Goal: Task Accomplishment & Management: Use online tool/utility

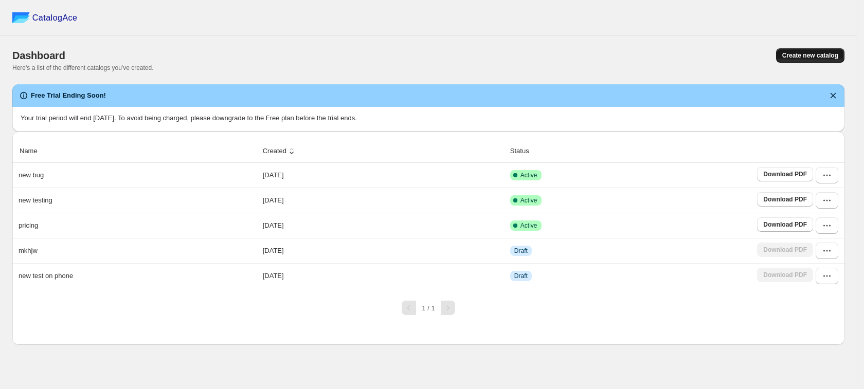
click at [810, 53] on span "Create new catalog" at bounding box center [810, 55] width 56 height 8
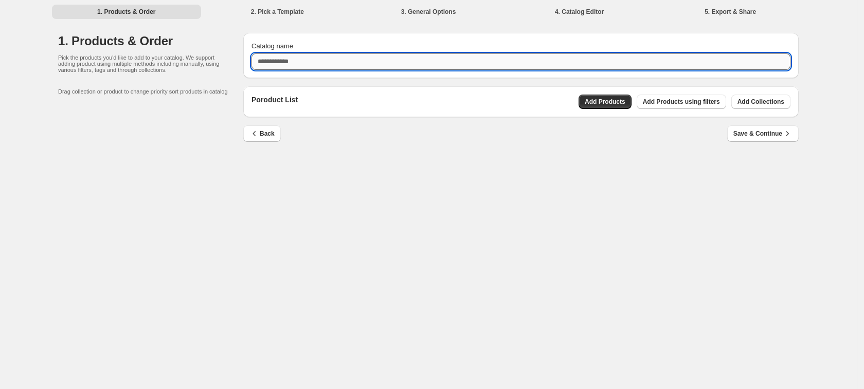
click at [354, 57] on input "Catalog name" at bounding box center [520, 61] width 539 height 16
type input "**********"
click at [613, 99] on span "Add Products" at bounding box center [604, 102] width 41 height 8
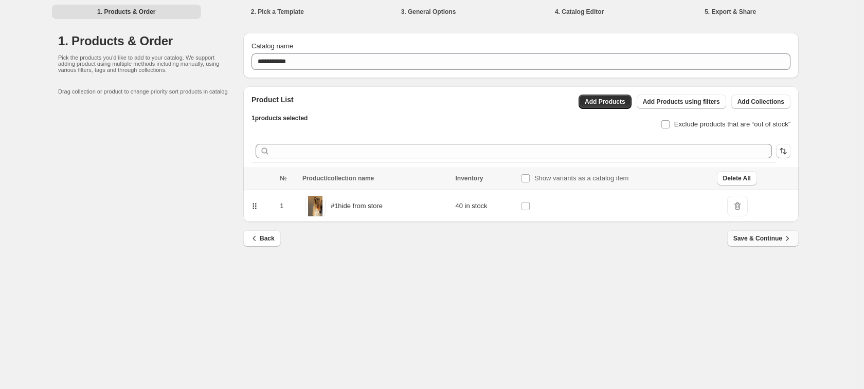
click at [776, 235] on span "Save & Continue" at bounding box center [762, 238] width 59 height 10
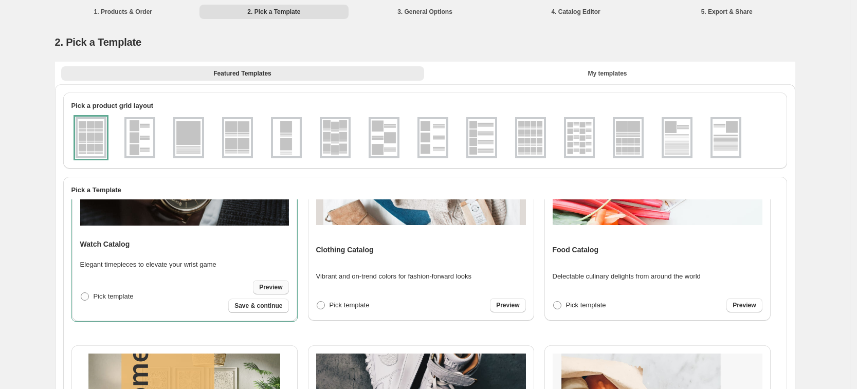
scroll to position [64, 0]
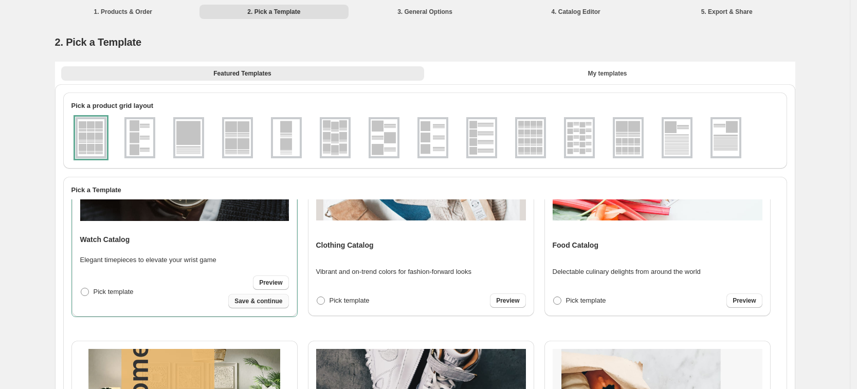
click at [271, 300] on span "Save & continue" at bounding box center [258, 301] width 48 height 8
select select "**********"
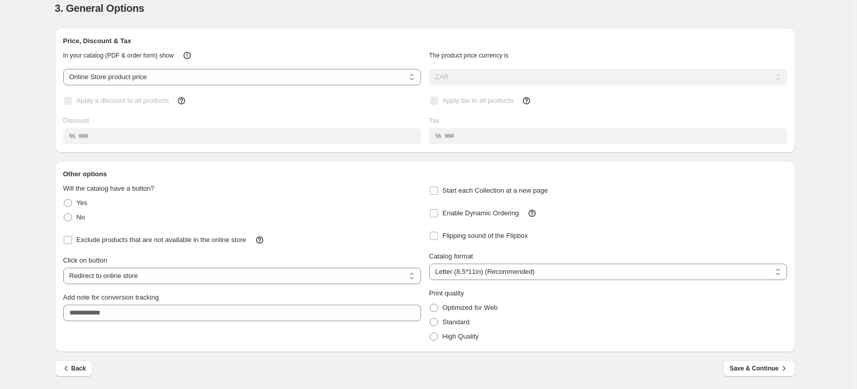
scroll to position [35, 0]
click at [742, 361] on button "Save & Continue" at bounding box center [758, 367] width 71 height 16
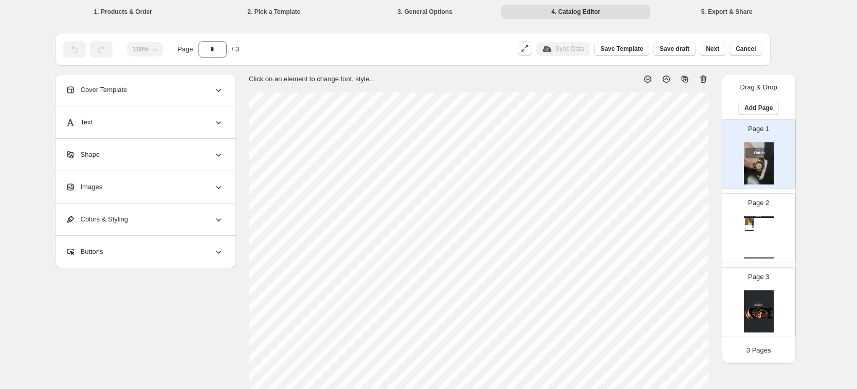
click at [748, 219] on img at bounding box center [749, 221] width 9 height 7
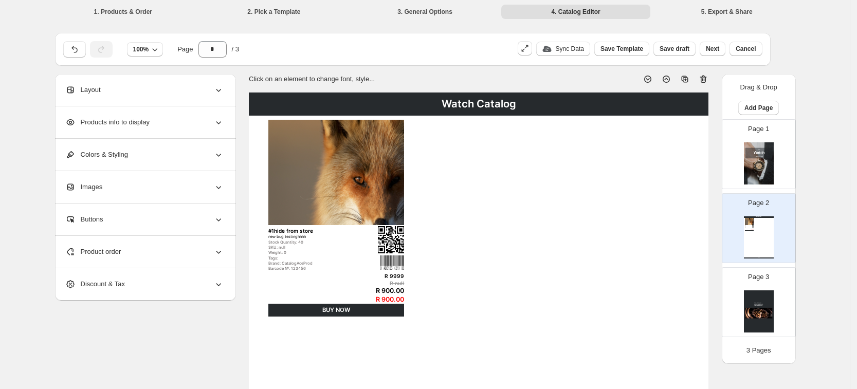
click at [751, 170] on img at bounding box center [759, 163] width 30 height 42
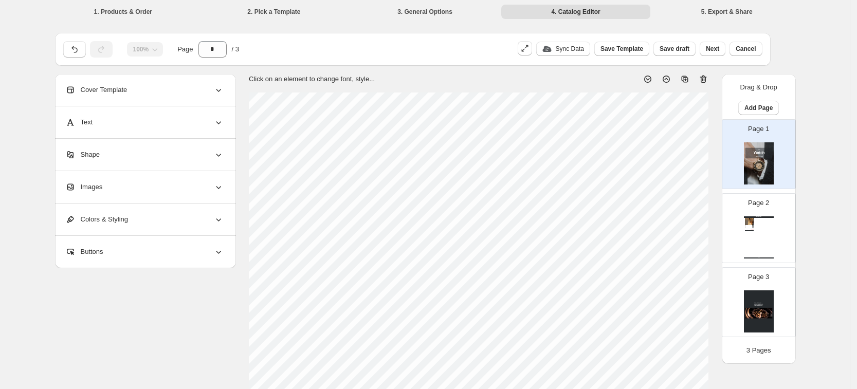
click at [765, 232] on div "Watch Catalog #1hide from store new bug testinghhhh Stock Quantity: 40 SKU: nul…" at bounding box center [759, 237] width 30 height 42
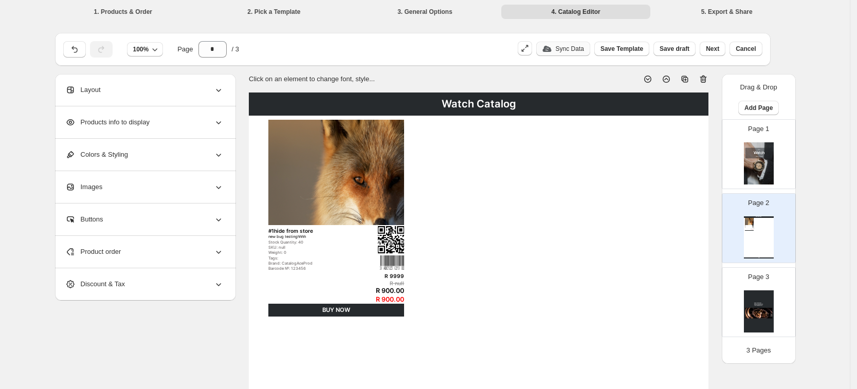
click at [579, 50] on p "Sync Data" at bounding box center [570, 49] width 28 height 8
click at [742, 174] on div "Page 1" at bounding box center [754, 150] width 65 height 69
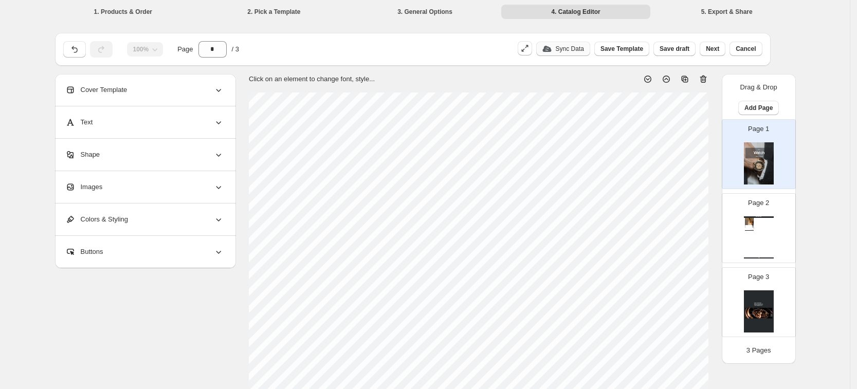
click at [764, 240] on div "Watch Catalog #1hide from store new bug testinghhhh Stock Quantity: 40 SKU: nul…" at bounding box center [759, 237] width 30 height 42
type input "*"
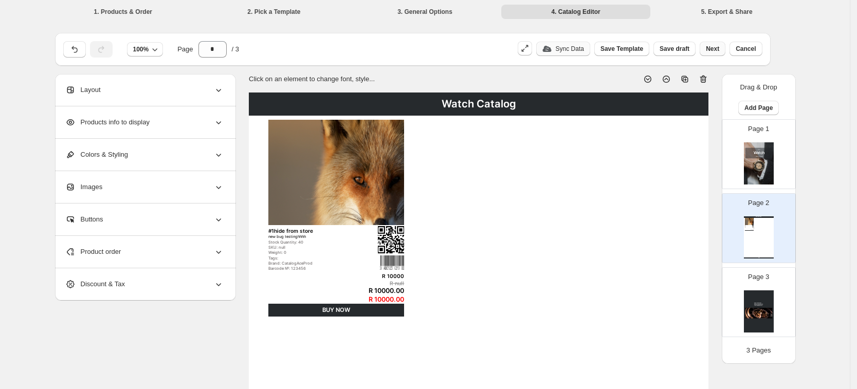
click at [719, 50] on span "Next" at bounding box center [712, 49] width 13 height 8
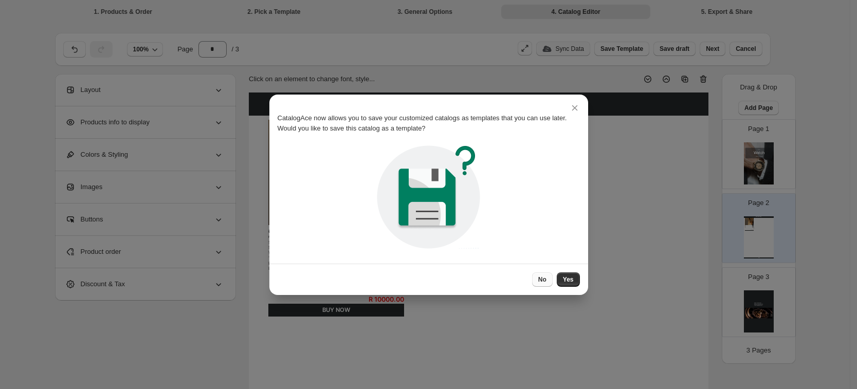
click at [549, 278] on button "No" at bounding box center [542, 279] width 21 height 14
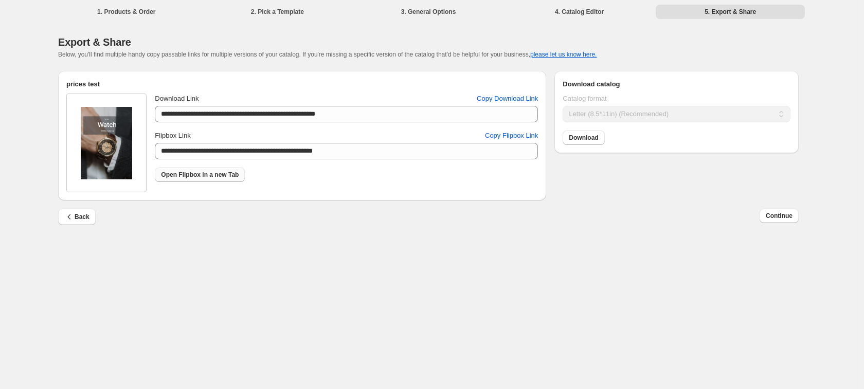
click at [189, 178] on span "Open Flipbox in a new Tab" at bounding box center [200, 175] width 78 height 8
click at [80, 216] on span "Back" at bounding box center [76, 217] width 25 height 10
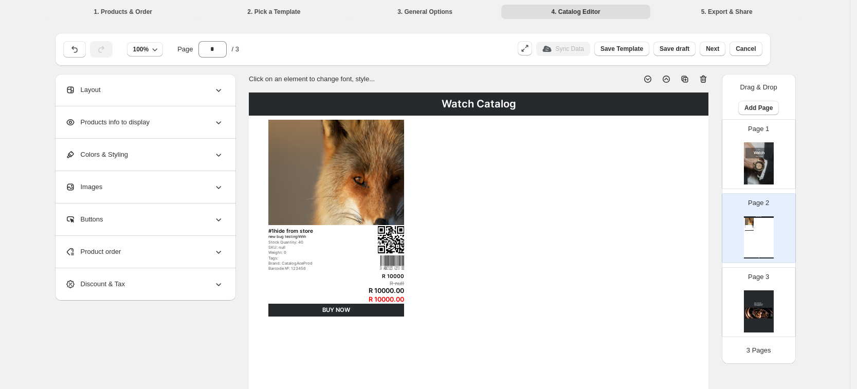
click at [754, 230] on div "BUY NOW" at bounding box center [749, 230] width 9 height 1
click at [335, 202] on img at bounding box center [336, 172] width 136 height 105
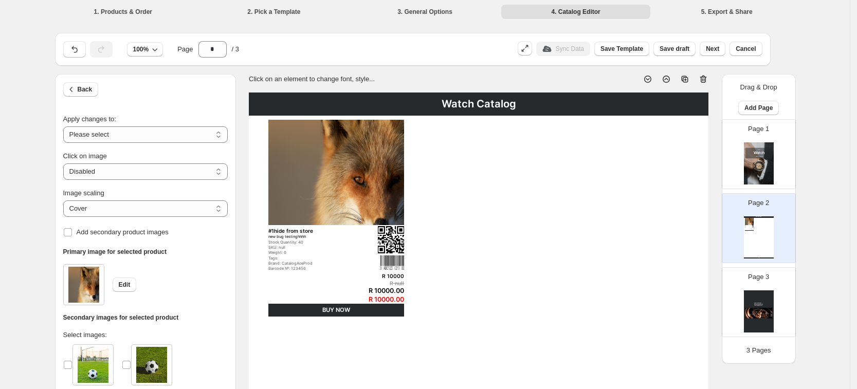
click at [745, 165] on div "Page 1" at bounding box center [754, 150] width 65 height 69
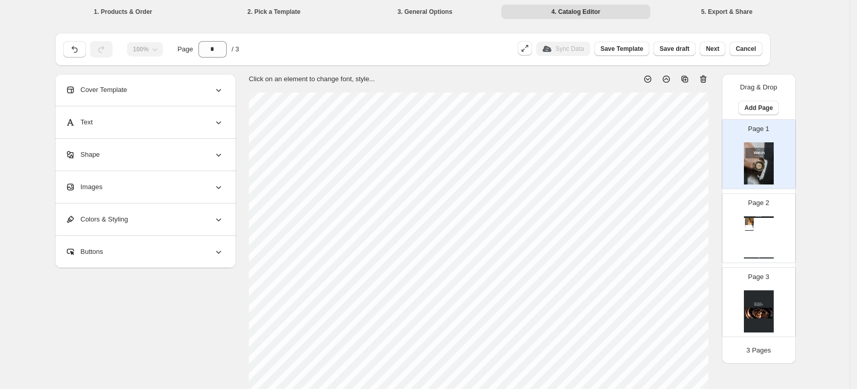
click at [768, 231] on div "Watch Catalog #1hide from store new bug testinghhhh Stock Quantity: 40 SKU: nul…" at bounding box center [759, 237] width 30 height 42
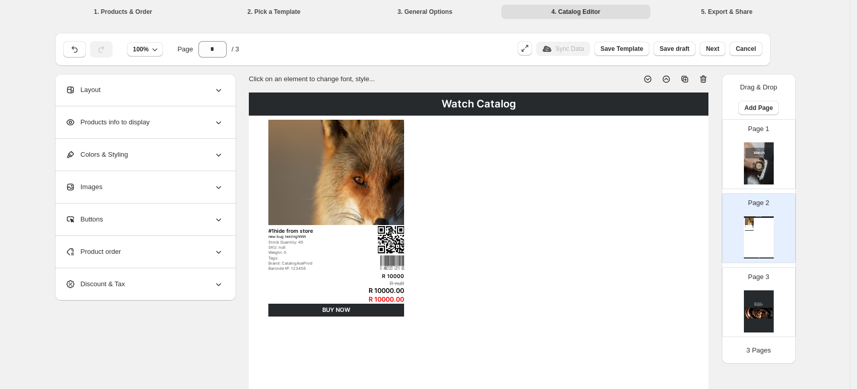
click at [191, 218] on div "Buttons" at bounding box center [144, 220] width 158 height 32
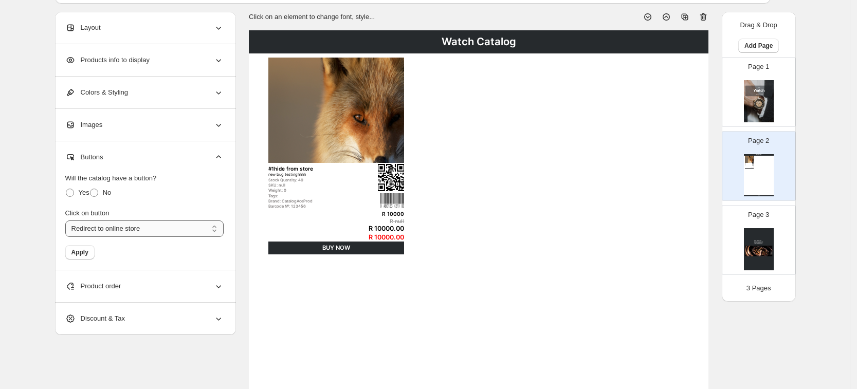
scroll to position [64, 0]
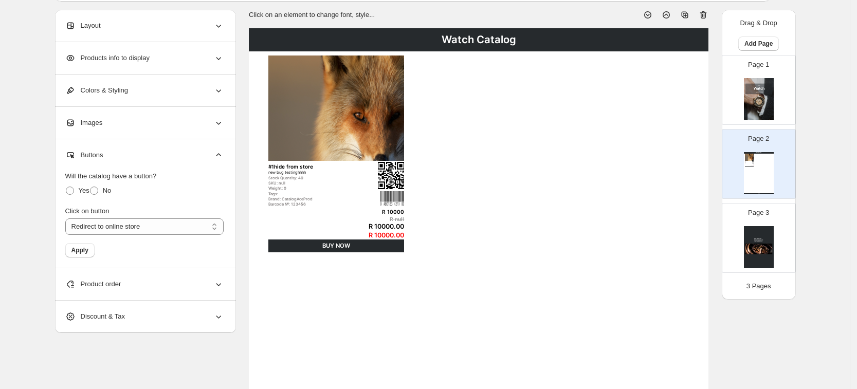
click at [211, 157] on div "Buttons" at bounding box center [144, 155] width 158 height 32
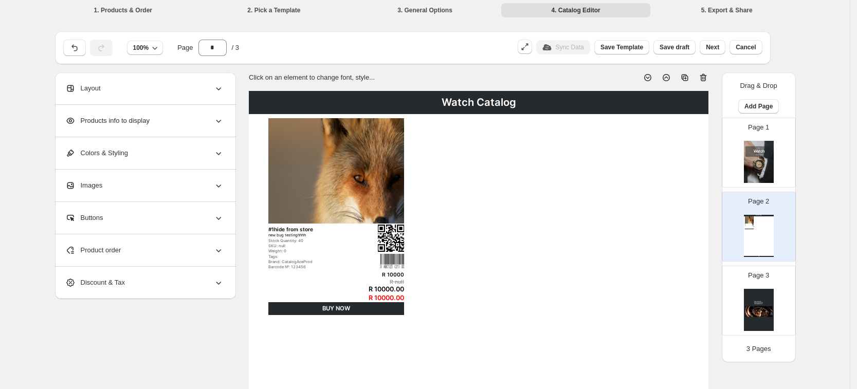
scroll to position [0, 0]
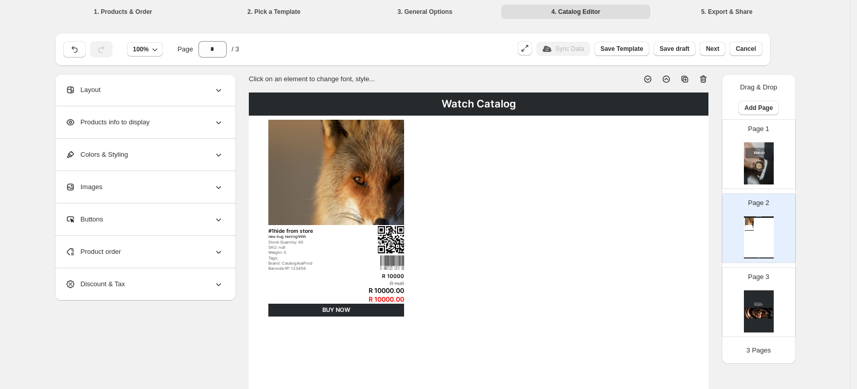
click at [704, 77] on icon at bounding box center [703, 80] width 7 height 8
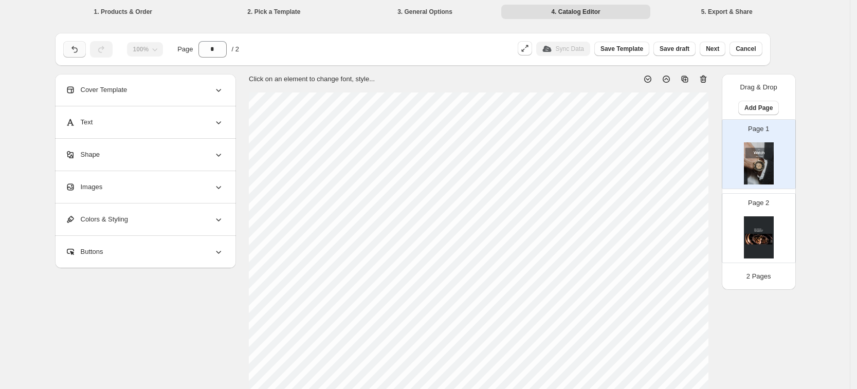
click at [85, 46] on button "button" at bounding box center [74, 49] width 23 height 16
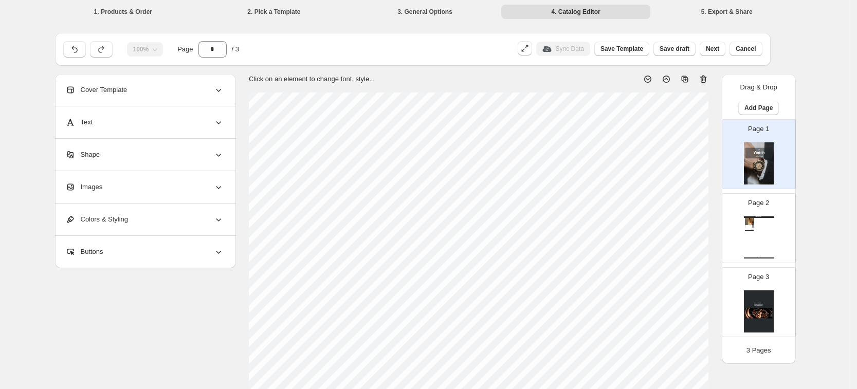
click at [765, 215] on div "Page 2 Watch Catalog #1hide from store new bug testinghhhh Stock Quantity: 40 S…" at bounding box center [754, 224] width 65 height 69
type input "*"
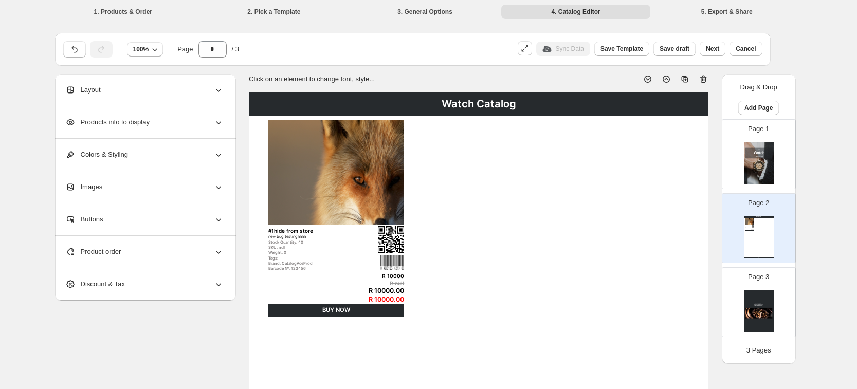
click at [342, 252] on div "Weight: 0" at bounding box center [315, 252] width 94 height 5
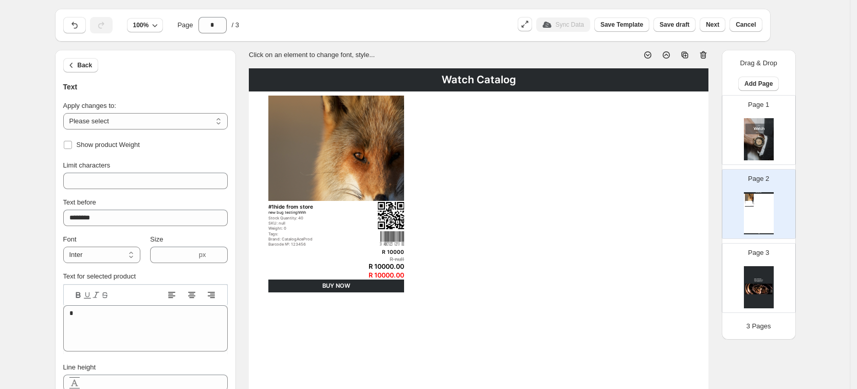
scroll to position [9, 0]
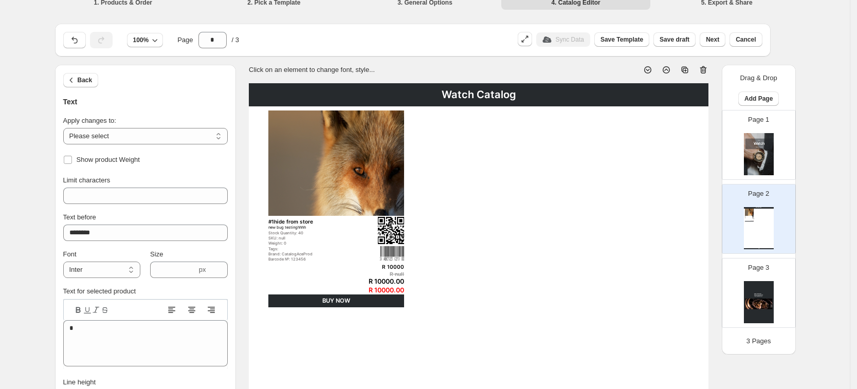
drag, startPoint x: 308, startPoint y: 181, endPoint x: 614, endPoint y: 226, distance: 308.5
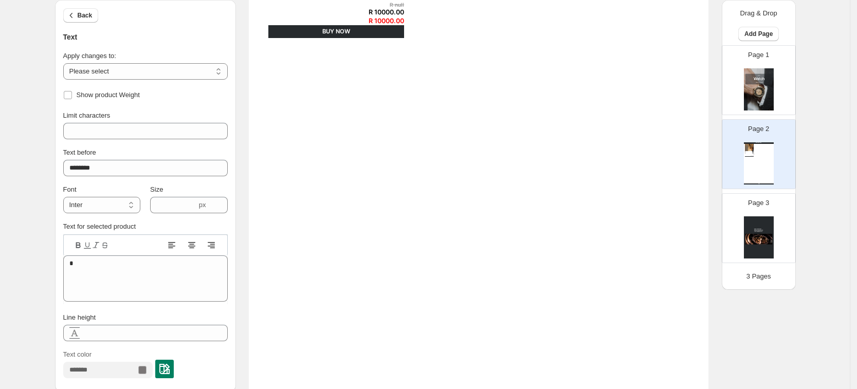
scroll to position [395, 0]
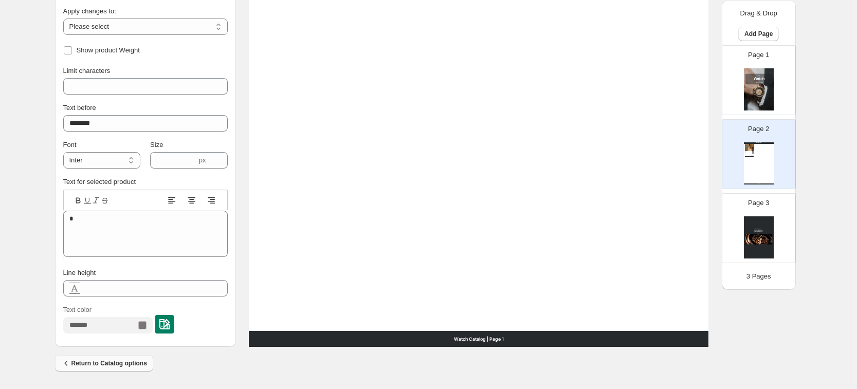
click at [78, 368] on span "Return to Catalog options" at bounding box center [104, 363] width 86 height 10
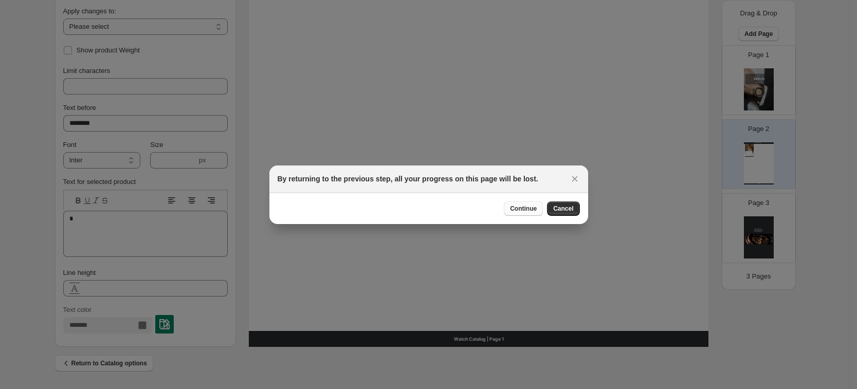
click at [528, 203] on button "Continue" at bounding box center [523, 209] width 39 height 14
select select "**********"
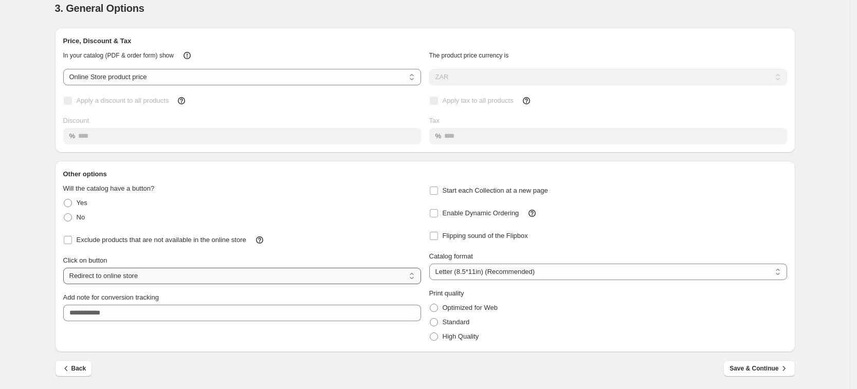
scroll to position [35, 0]
click at [69, 368] on icon "button" at bounding box center [66, 367] width 10 height 10
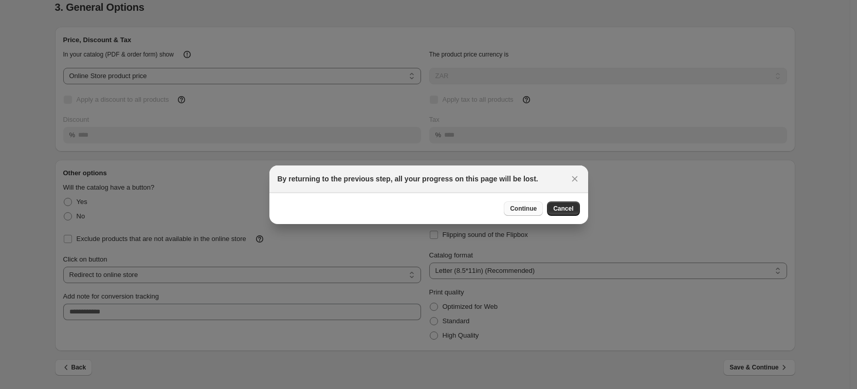
click at [532, 214] on button "Continue" at bounding box center [523, 209] width 39 height 14
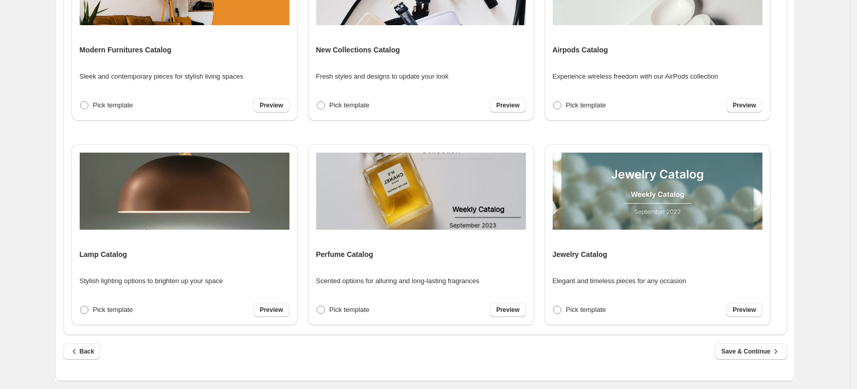
scroll to position [286, 0]
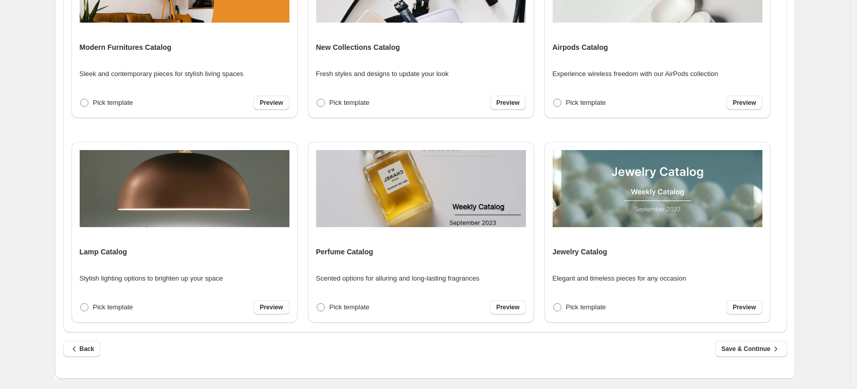
click at [95, 353] on span "Back" at bounding box center [81, 349] width 25 height 10
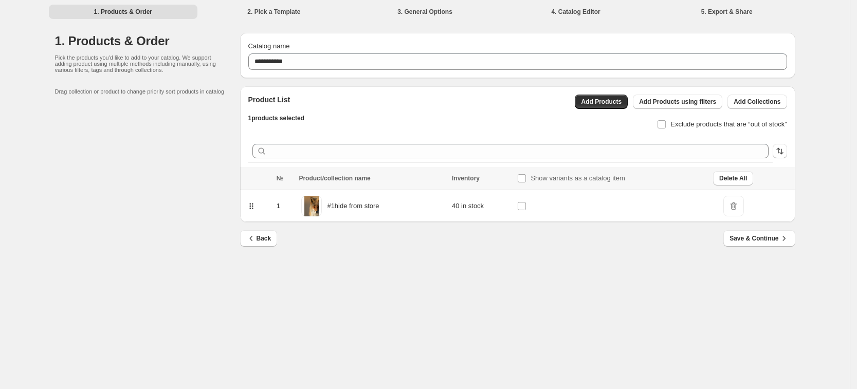
scroll to position [0, 0]
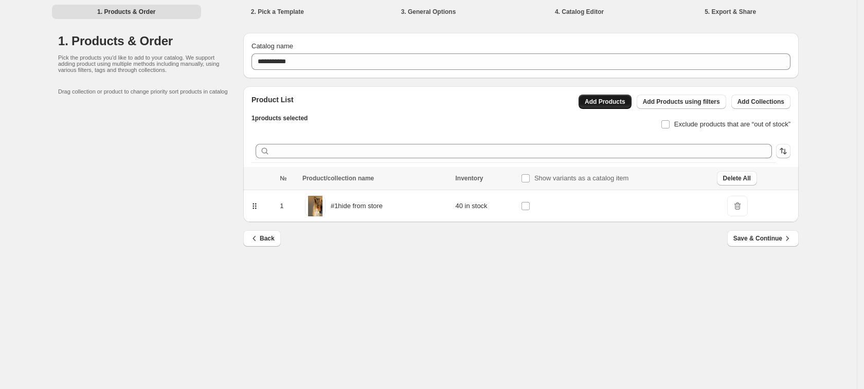
click at [622, 106] on button "Add Products" at bounding box center [604, 102] width 53 height 14
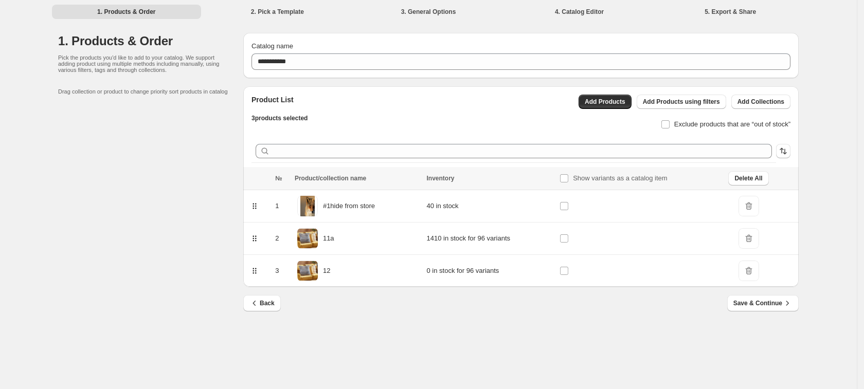
click at [776, 312] on div "Back Save & Continue" at bounding box center [520, 310] width 555 height 30
click at [775, 308] on button "Save & Continue" at bounding box center [762, 303] width 71 height 16
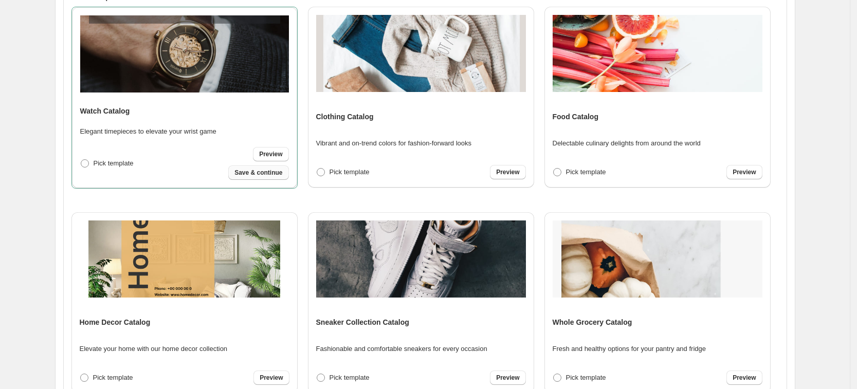
click at [254, 174] on span "Save & continue" at bounding box center [258, 173] width 48 height 8
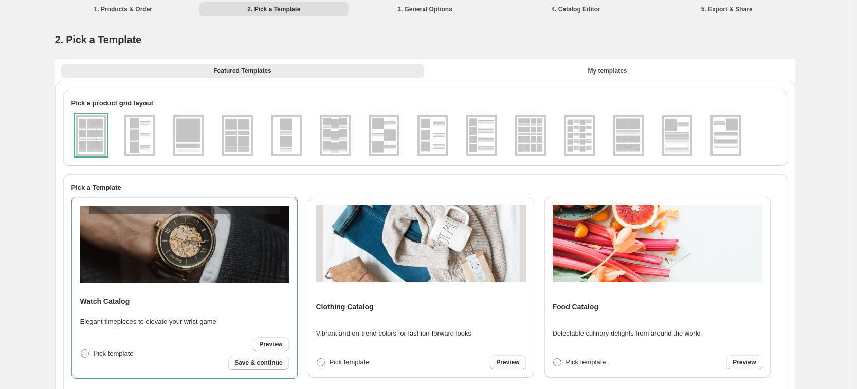
select select "**********"
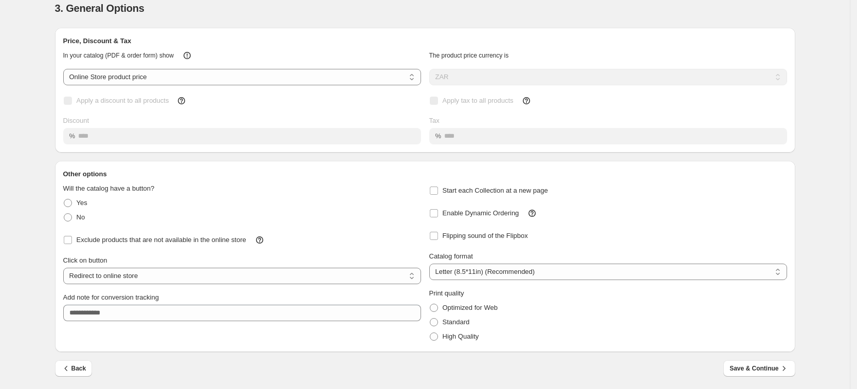
scroll to position [35, 0]
click at [745, 364] on span "Save & Continue" at bounding box center [758, 367] width 59 height 10
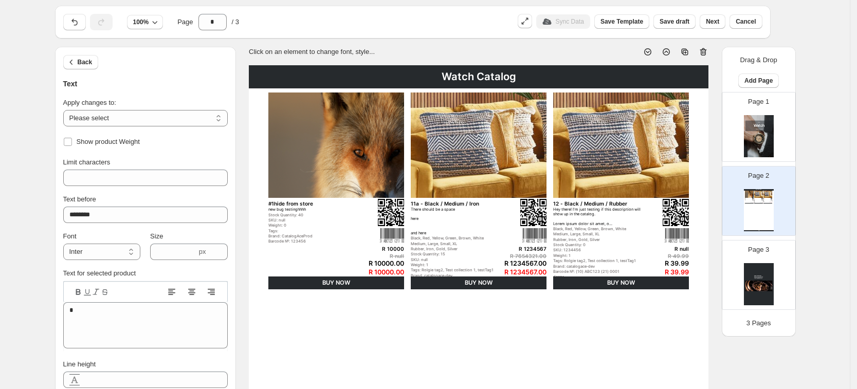
scroll to position [0, 0]
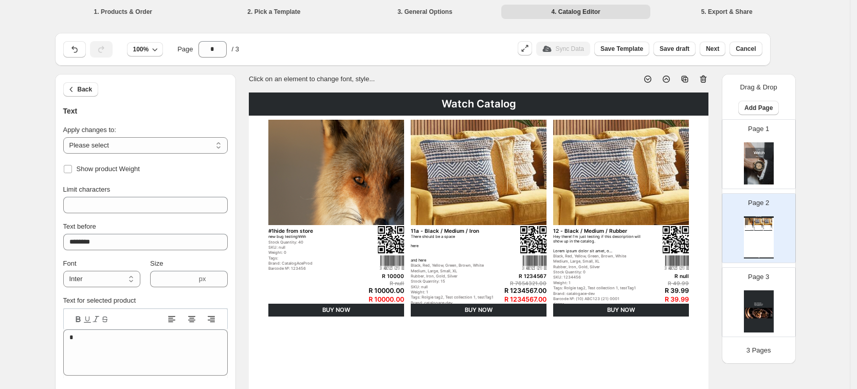
click at [477, 192] on img at bounding box center [479, 172] width 136 height 105
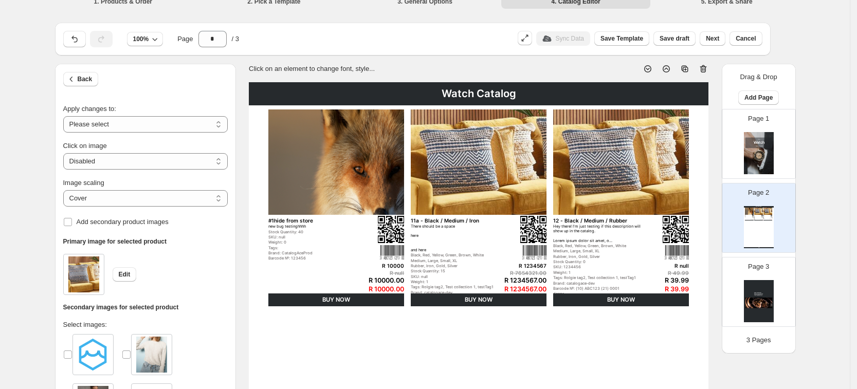
scroll to position [9, 0]
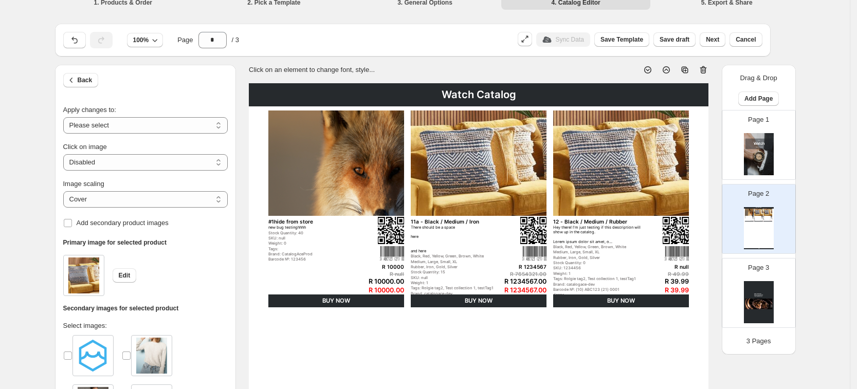
click at [336, 243] on div "Weight: 0" at bounding box center [315, 243] width 94 height 5
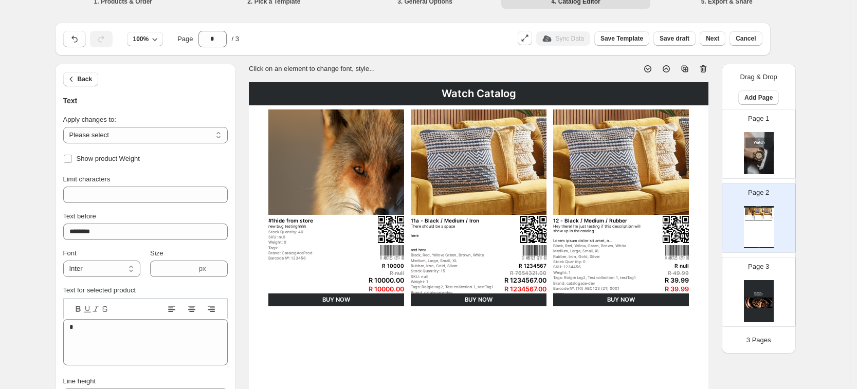
scroll to position [0, 0]
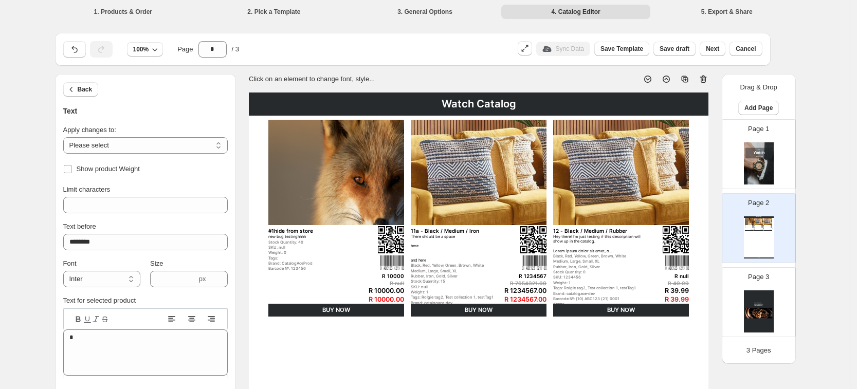
click at [312, 168] on img at bounding box center [336, 172] width 136 height 105
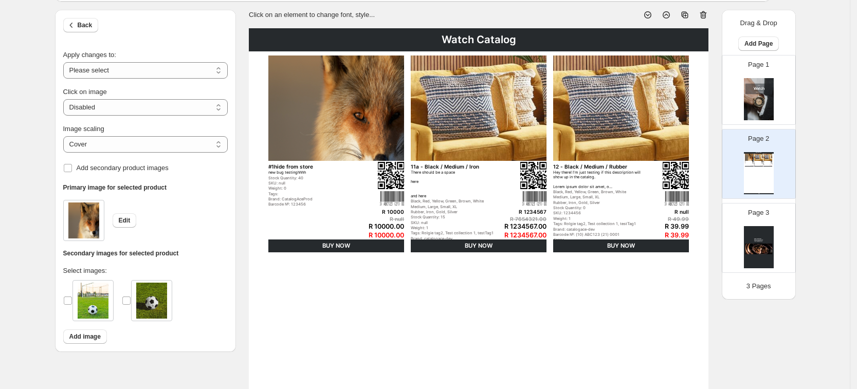
drag, startPoint x: 315, startPoint y: 332, endPoint x: 594, endPoint y: 349, distance: 279.7
click at [594, 349] on div "Watch Catalog #1hide from store new bug testinghhhh Stock Quantity: 40 SKU: nul…" at bounding box center [479, 352] width 460 height 649
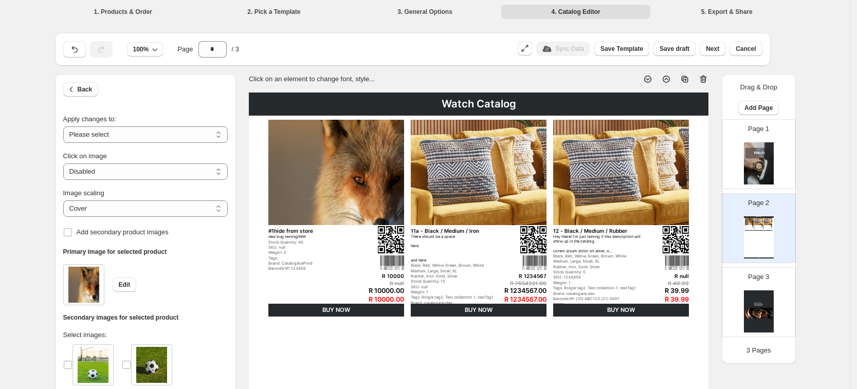
click at [626, 257] on div "Black, Red, Yellow, Green, Brown, White" at bounding box center [600, 256] width 94 height 5
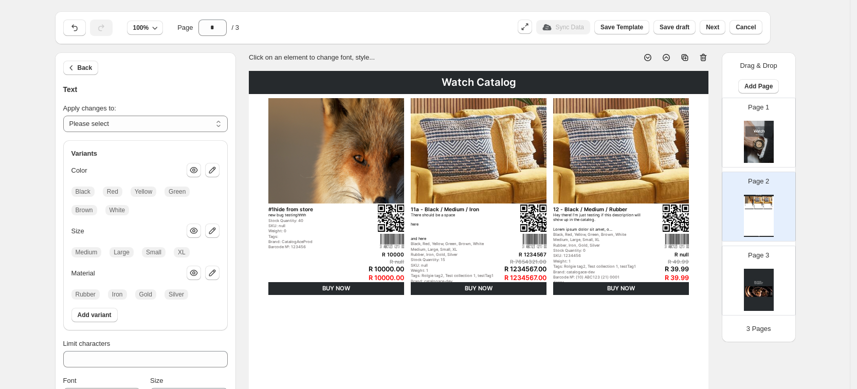
scroll to position [9, 0]
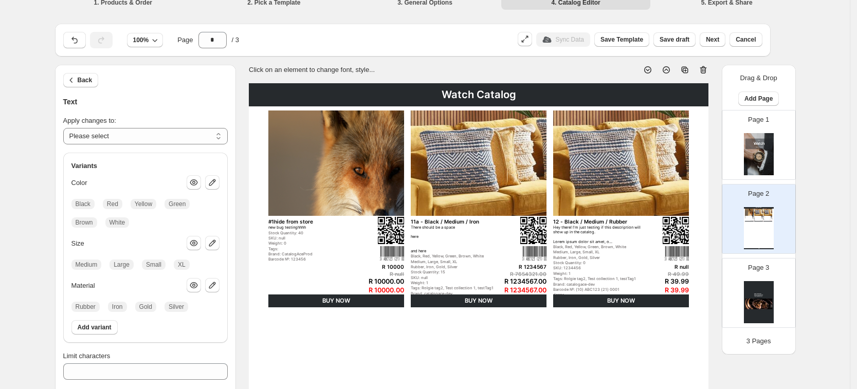
click at [489, 252] on div "There should be a space here and here" at bounding box center [458, 239] width 94 height 28
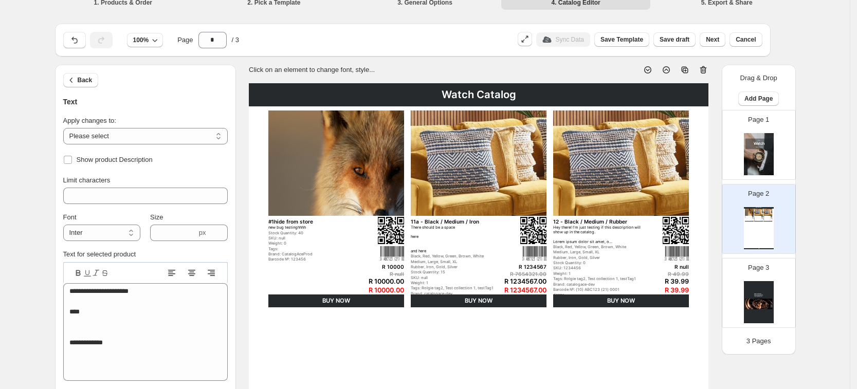
click at [303, 257] on div "Barcode №: 123456" at bounding box center [315, 259] width 94 height 5
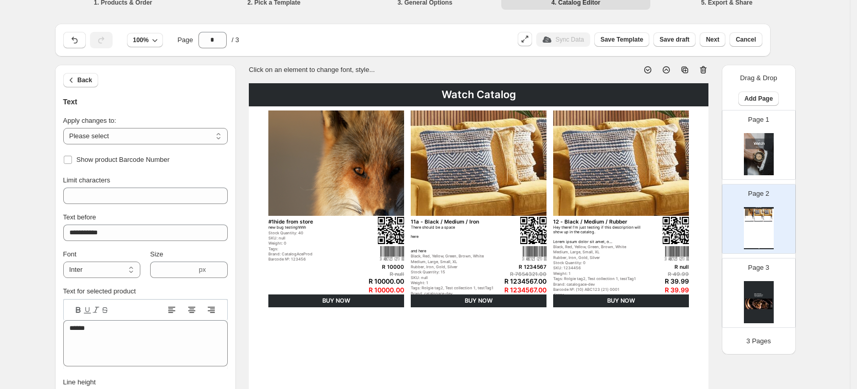
click at [463, 252] on div "There should be a space here and here" at bounding box center [458, 239] width 94 height 28
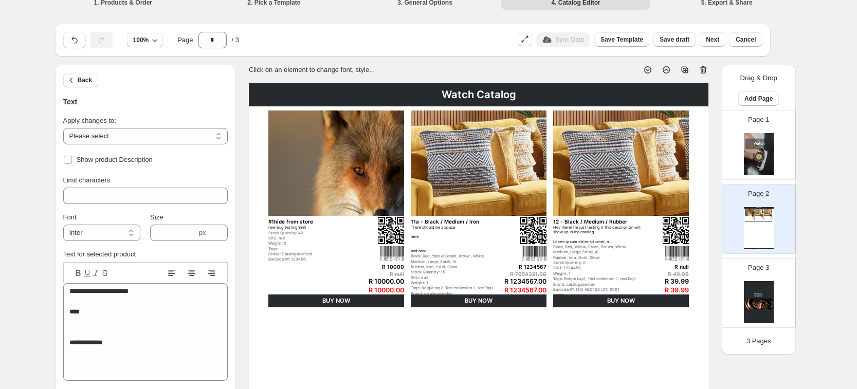
click at [598, 253] on div "Medium, Large, Small, XL" at bounding box center [600, 252] width 94 height 5
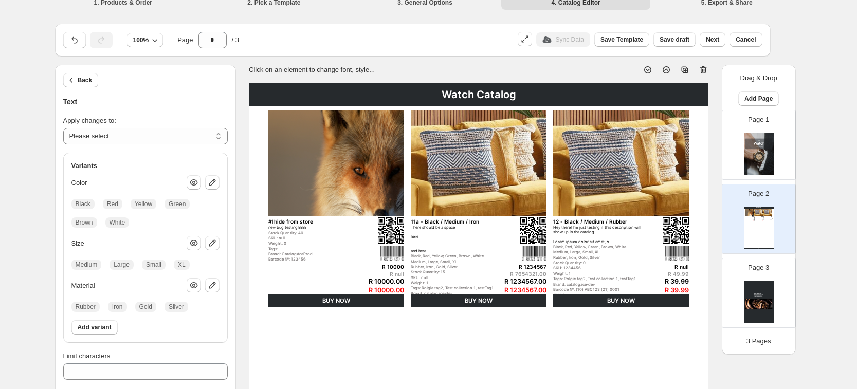
click at [444, 253] on div "There should be a space here and here" at bounding box center [458, 239] width 94 height 28
type input "***"
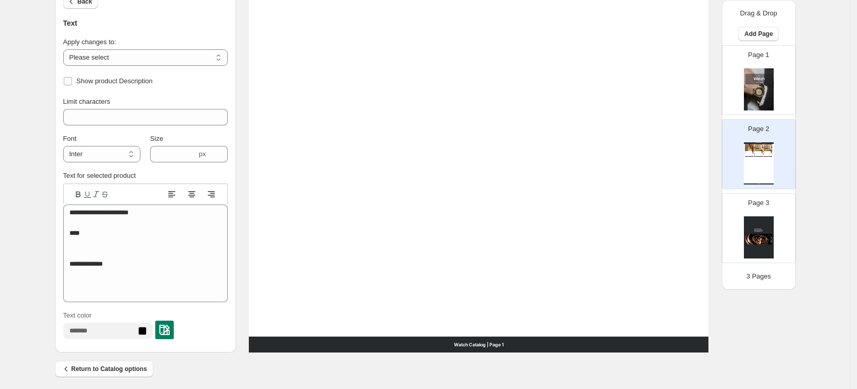
scroll to position [395, 0]
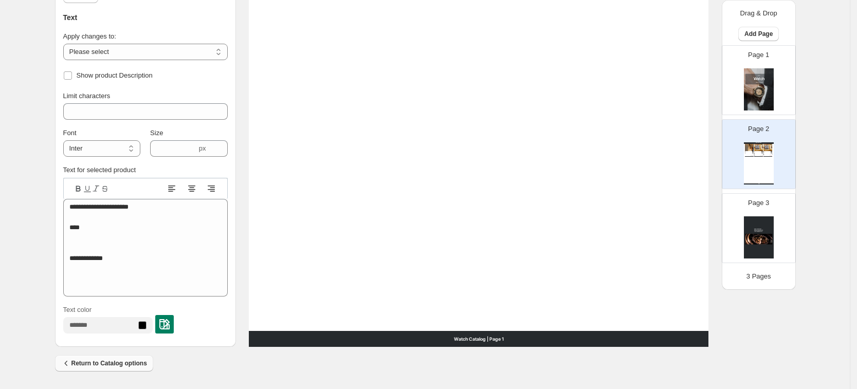
click at [71, 366] on icon "button" at bounding box center [66, 363] width 10 height 10
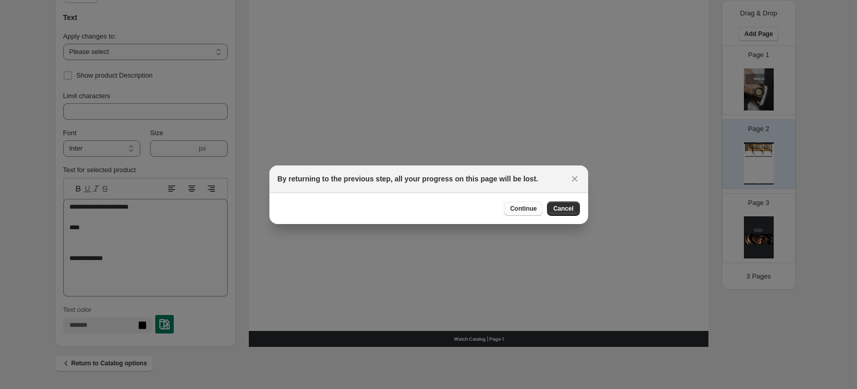
click at [537, 206] on span "Continue" at bounding box center [523, 209] width 27 height 8
select select "**********"
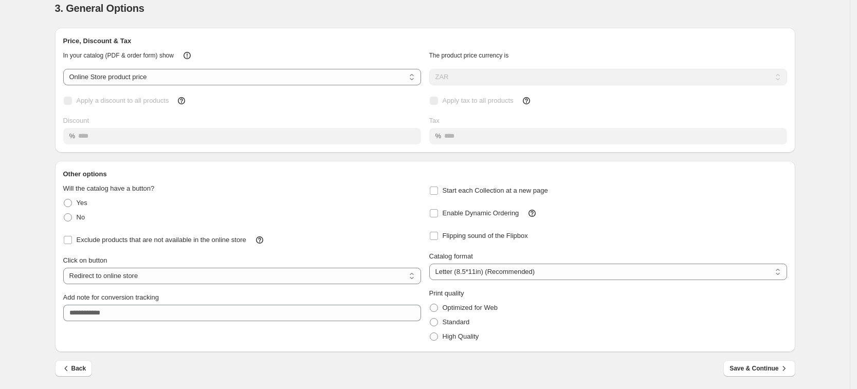
scroll to position [35, 0]
click at [62, 361] on button "Back" at bounding box center [74, 367] width 38 height 16
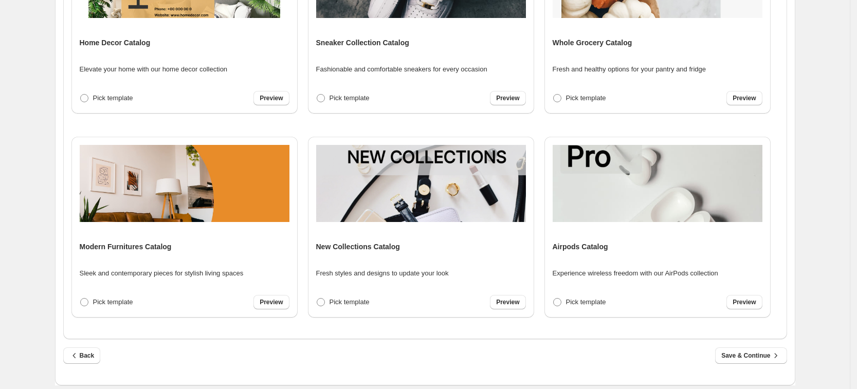
scroll to position [286, 0]
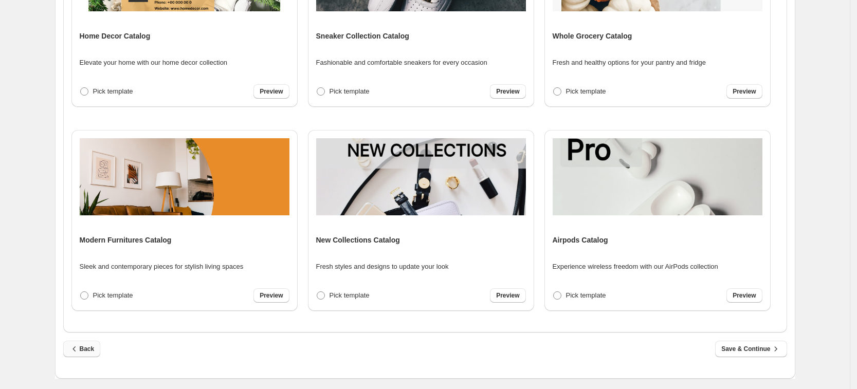
click at [86, 351] on span "Back" at bounding box center [81, 349] width 25 height 10
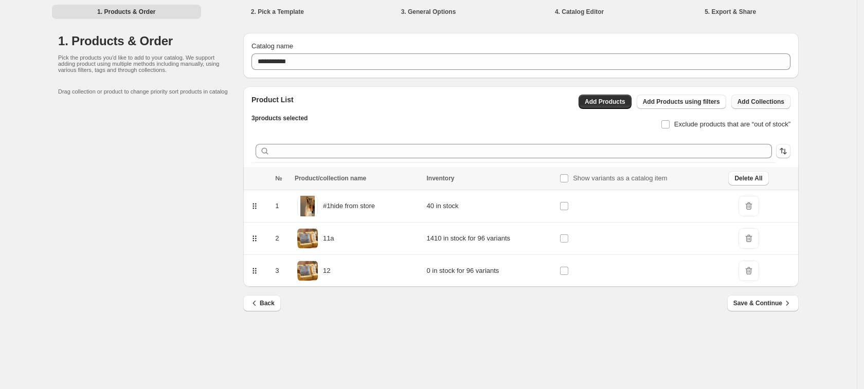
click at [741, 99] on span "Add Collections" at bounding box center [760, 102] width 47 height 8
click at [753, 209] on span "DeleteIcon" at bounding box center [748, 206] width 21 height 21
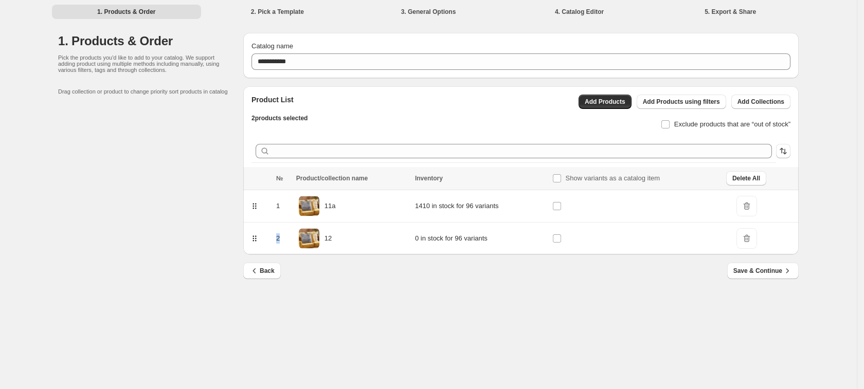
click at [753, 209] on span "DeleteIcon" at bounding box center [746, 206] width 21 height 21
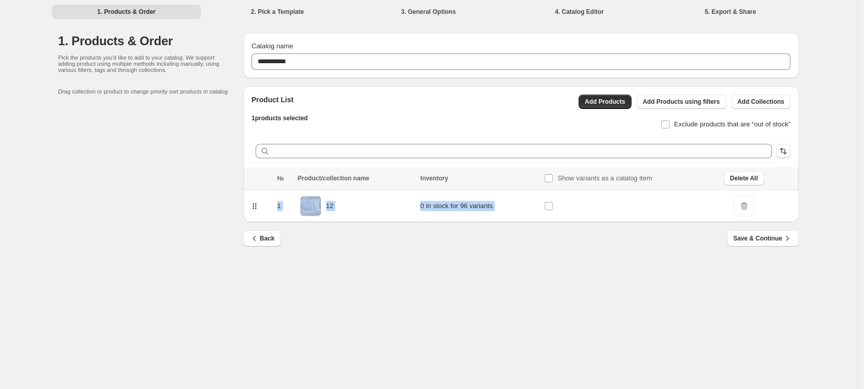
click at [753, 209] on span "DeleteIcon" at bounding box center [744, 206] width 21 height 21
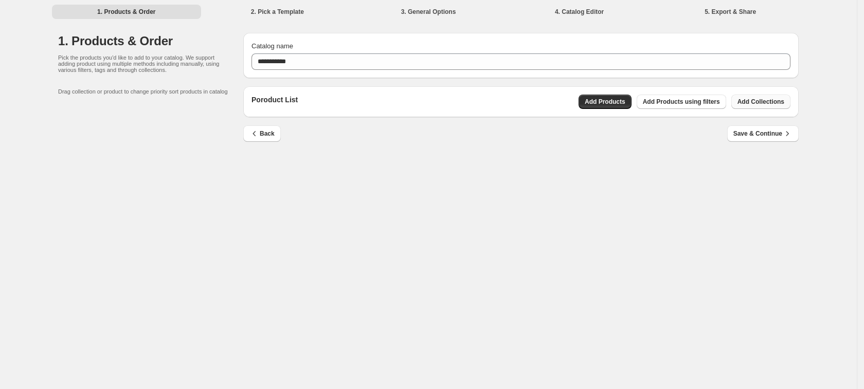
click at [773, 108] on button "Add Collections" at bounding box center [760, 102] width 59 height 14
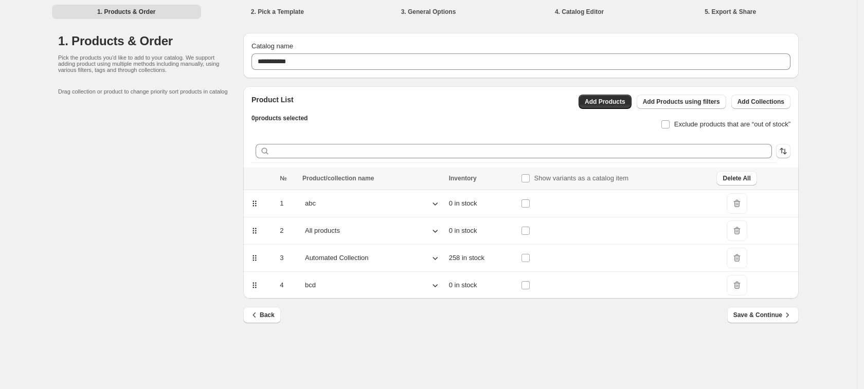
click at [739, 206] on span "DeleteIcon" at bounding box center [736, 203] width 21 height 21
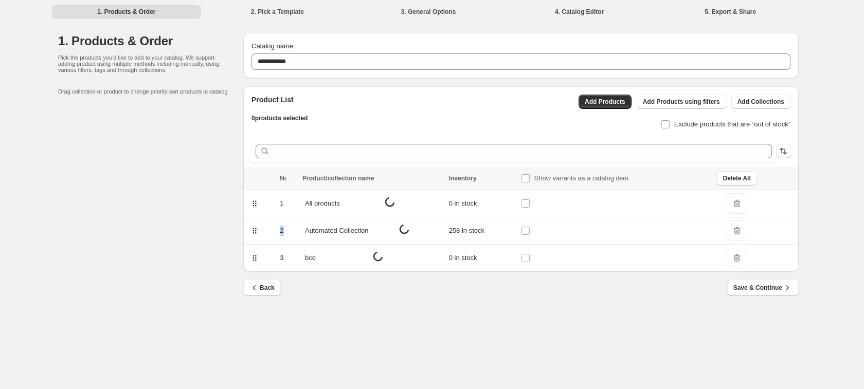
click at [739, 206] on span "DeleteIcon" at bounding box center [736, 203] width 21 height 21
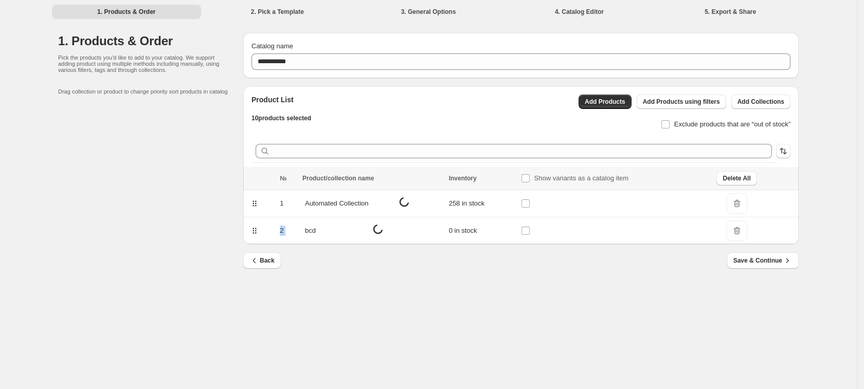
click at [739, 206] on span "DeleteIcon" at bounding box center [736, 203] width 21 height 21
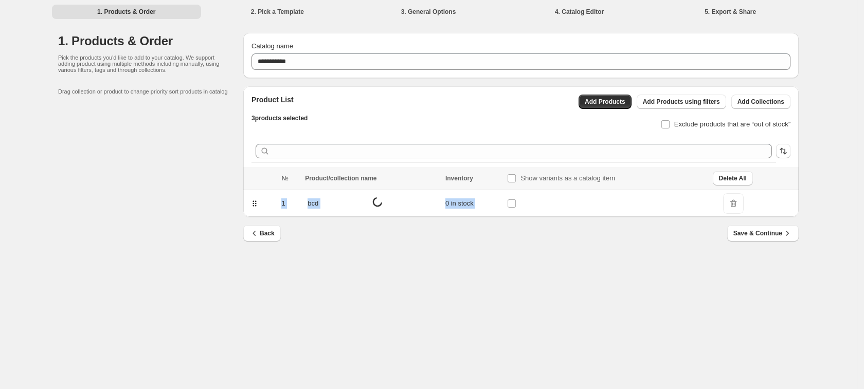
click at [739, 206] on span "DeleteIcon" at bounding box center [733, 203] width 21 height 21
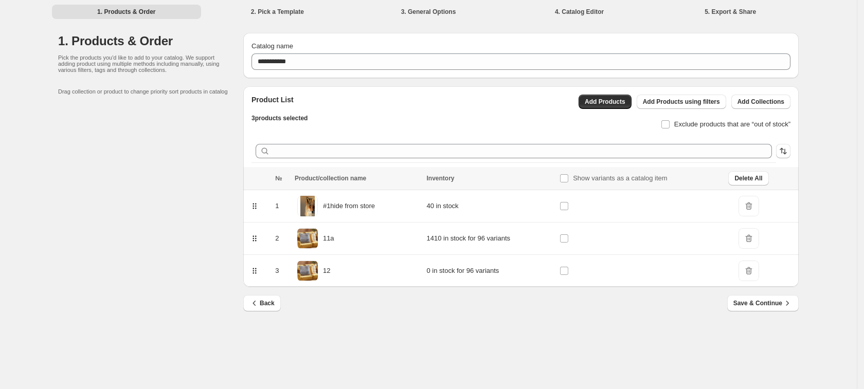
click at [756, 205] on span "DeleteIcon" at bounding box center [748, 206] width 21 height 21
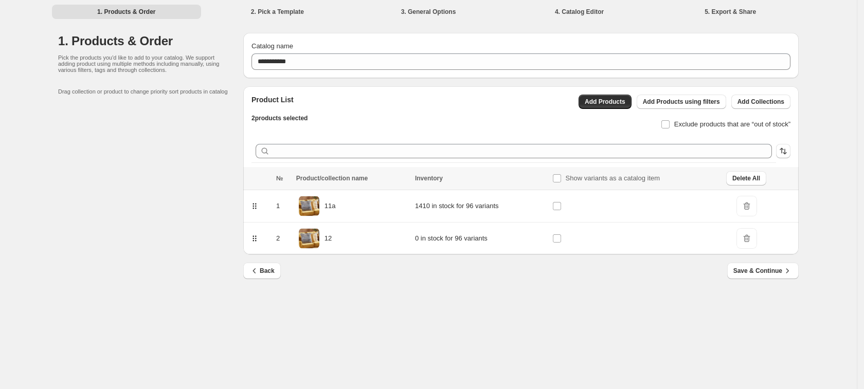
click at [744, 210] on span "DeleteIcon" at bounding box center [746, 206] width 21 height 21
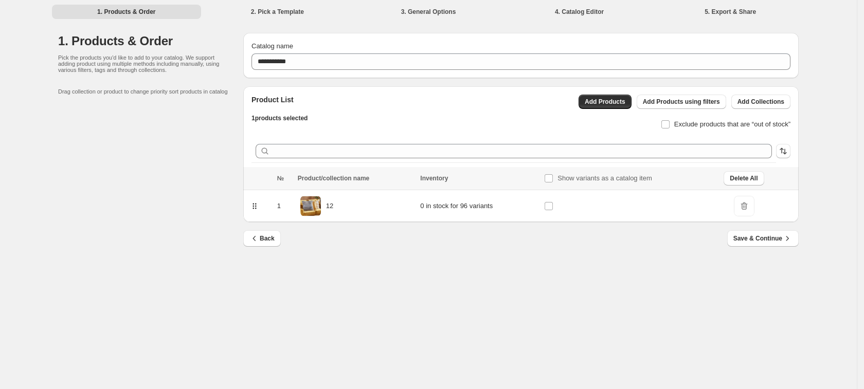
click at [329, 47] on div "Catalog name" at bounding box center [520, 46] width 539 height 10
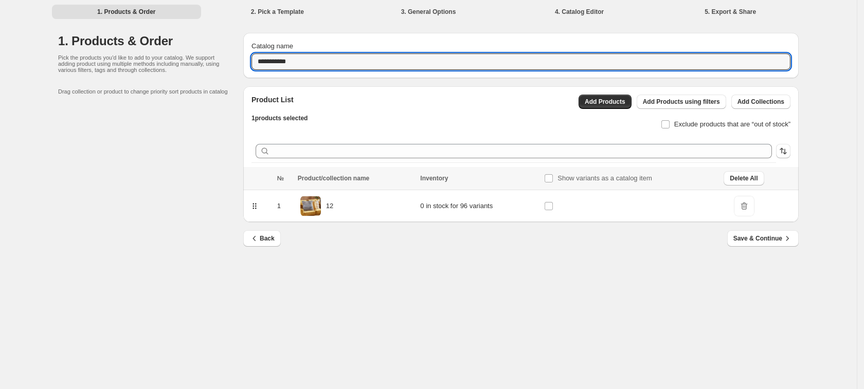
drag, startPoint x: 323, startPoint y: 59, endPoint x: 116, endPoint y: 38, distance: 208.8
click at [145, 45] on div "**********" at bounding box center [428, 146] width 740 height 227
type input "********"
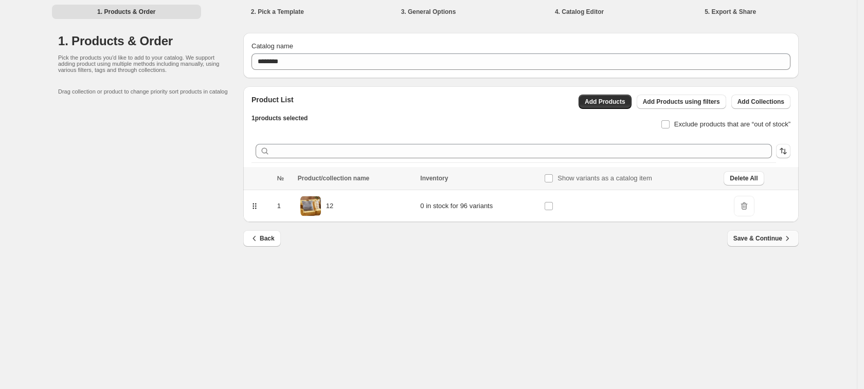
click at [734, 242] on button "Save & Continue" at bounding box center [762, 238] width 71 height 16
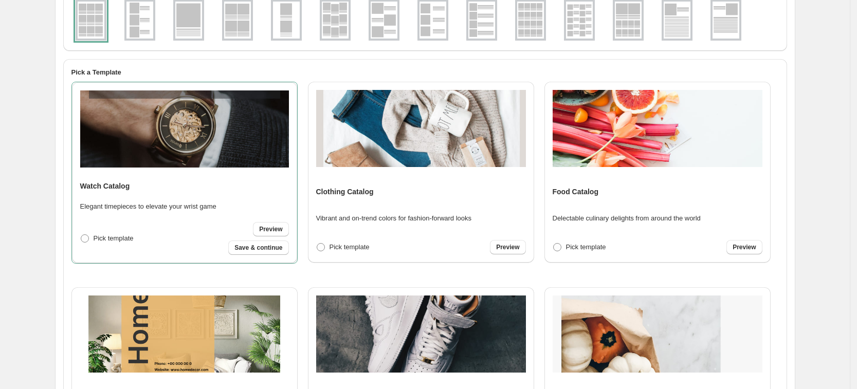
scroll to position [129, 0]
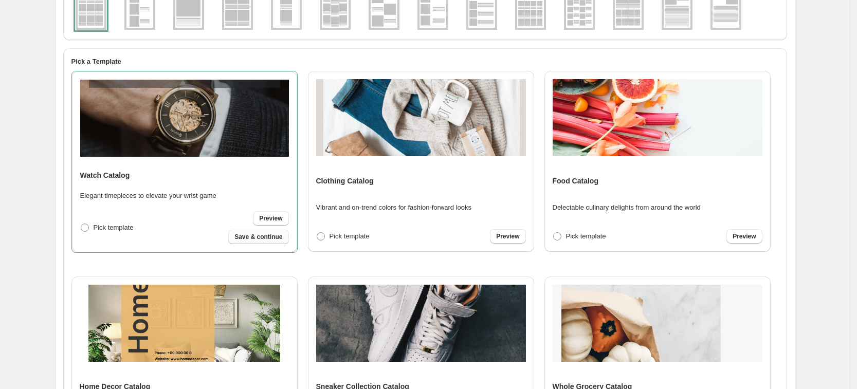
click at [278, 236] on span "Save & continue" at bounding box center [258, 237] width 48 height 8
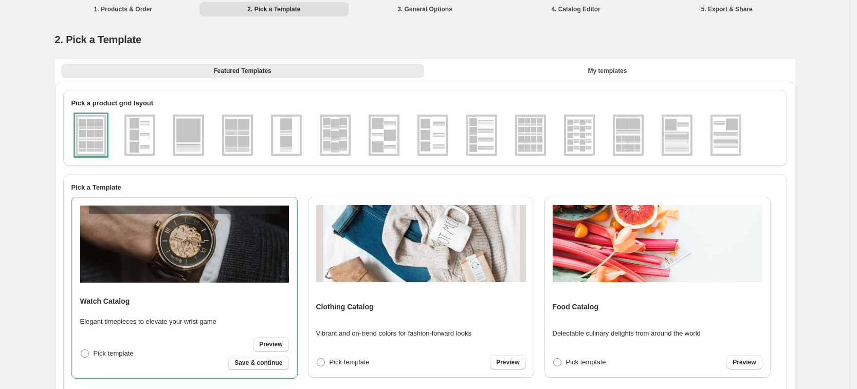
scroll to position [0, 0]
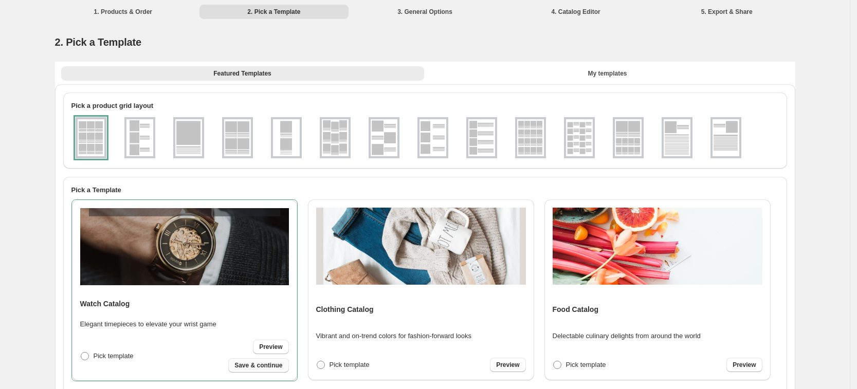
select select "**********"
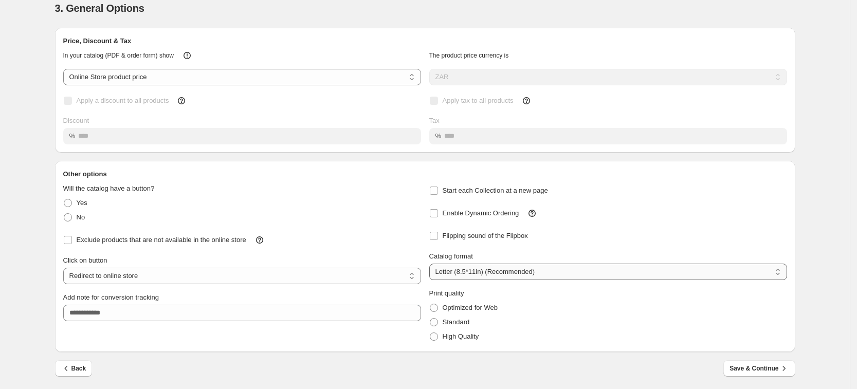
scroll to position [35, 0]
click at [758, 367] on span "Save & Continue" at bounding box center [758, 367] width 59 height 10
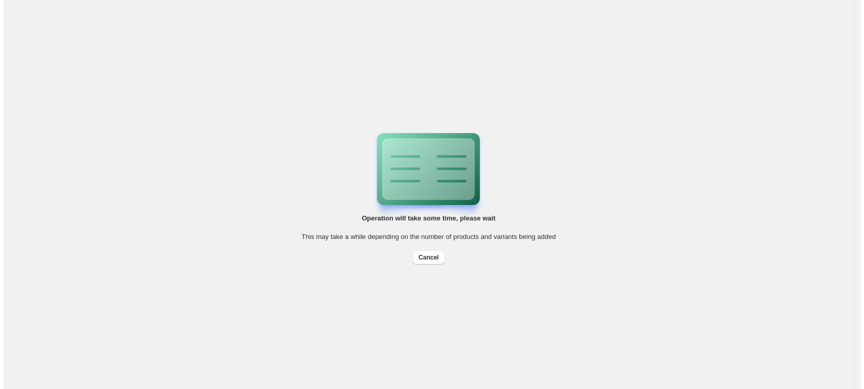
scroll to position [0, 0]
